Goal: Information Seeking & Learning: Learn about a topic

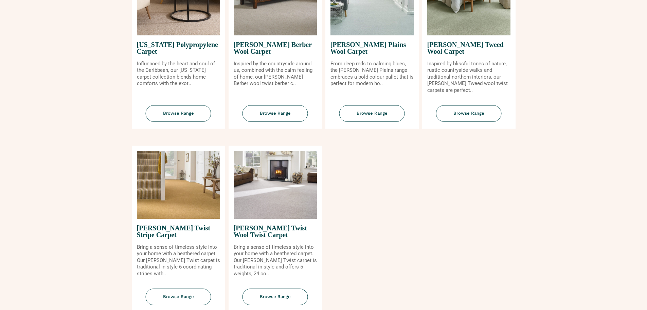
scroll to position [749, 0]
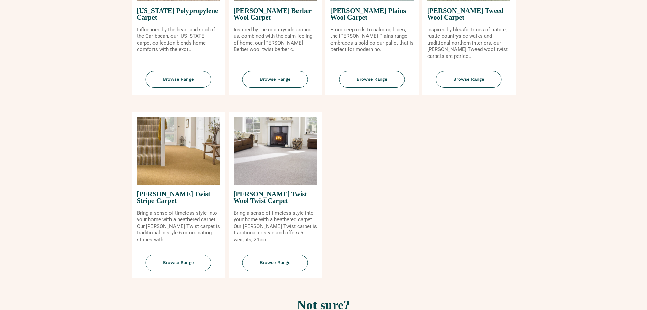
click at [143, 158] on img at bounding box center [178, 151] width 83 height 68
click at [183, 259] on span "Browse Range" at bounding box center [179, 262] width 66 height 17
click at [270, 262] on span "Browse Range" at bounding box center [276, 262] width 66 height 17
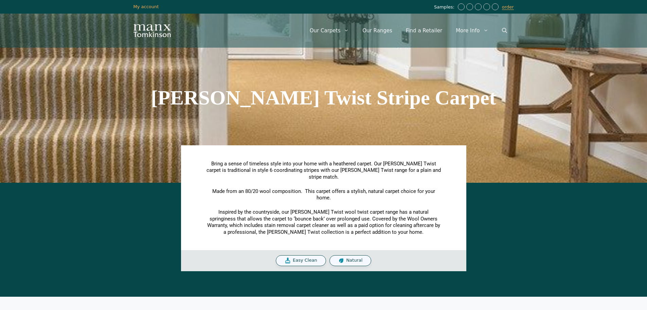
click at [350, 257] on span "Natural" at bounding box center [354, 260] width 16 height 6
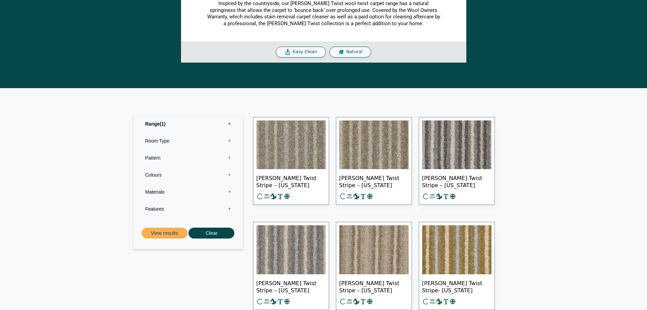
scroll to position [204, 0]
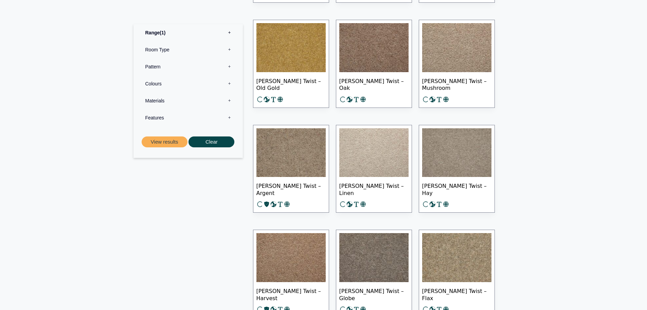
scroll to position [612, 0]
